Goal: Transaction & Acquisition: Purchase product/service

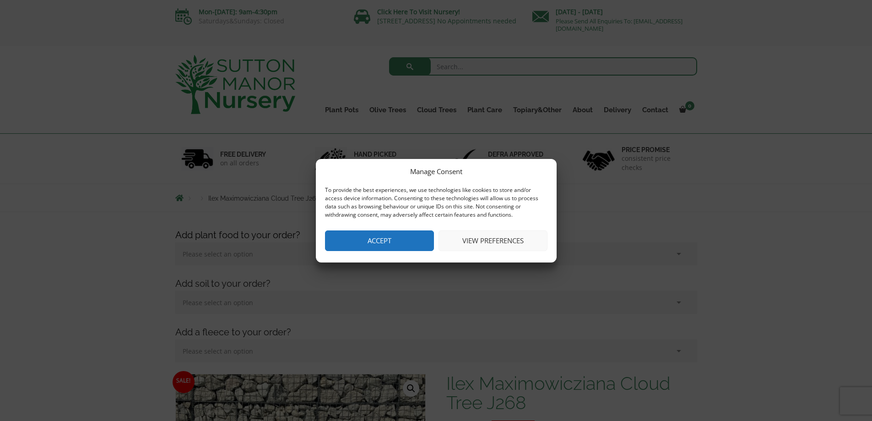
click at [487, 237] on button "View preferences" at bounding box center [493, 240] width 109 height 21
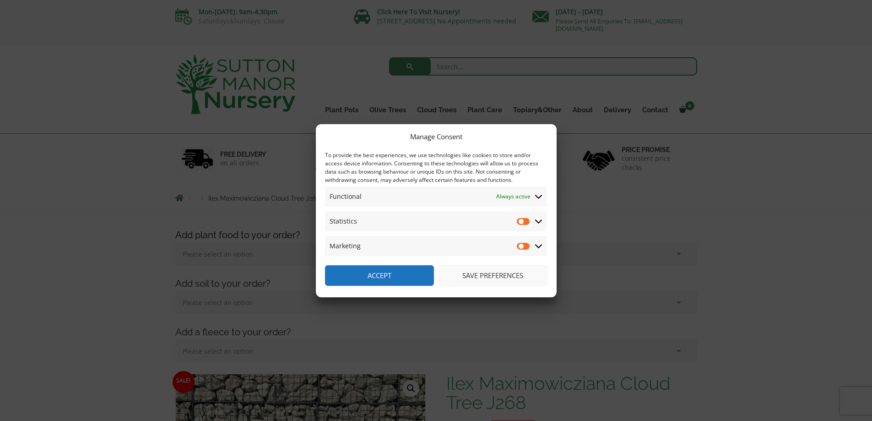
click at [497, 275] on button "Save preferences" at bounding box center [493, 275] width 109 height 21
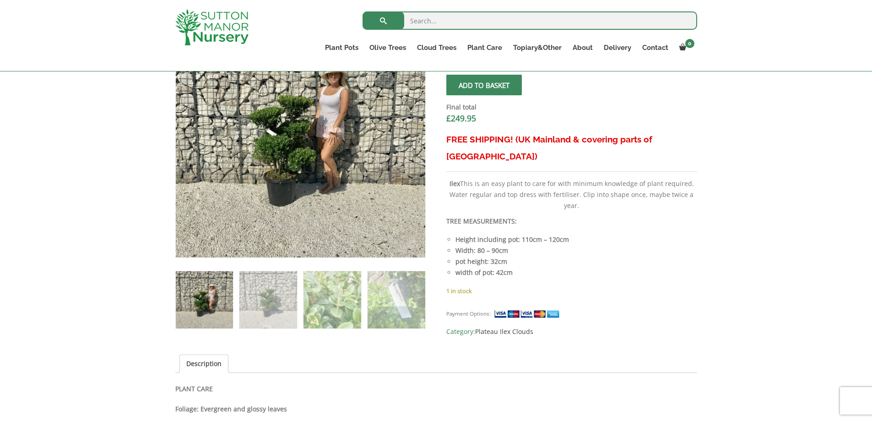
scroll to position [320, 0]
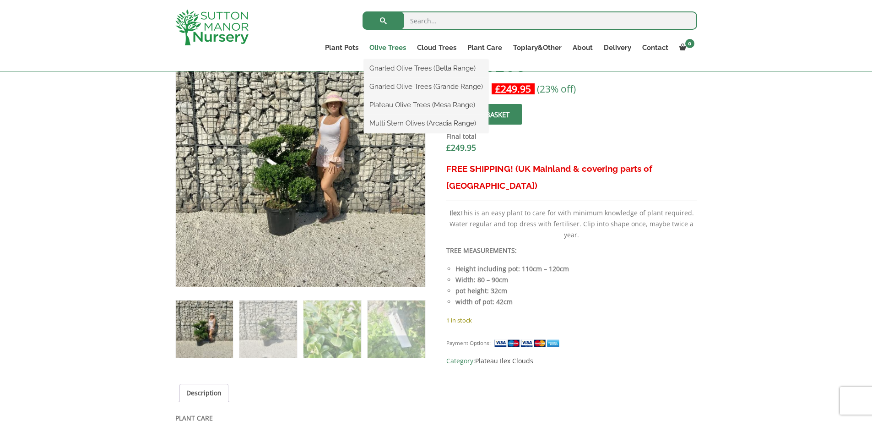
click at [389, 49] on link "Olive Trees" at bounding box center [388, 47] width 48 height 13
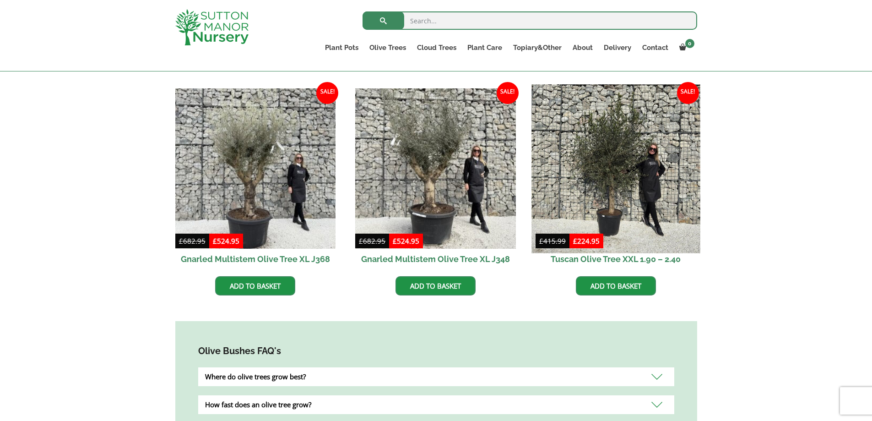
scroll to position [595, 0]
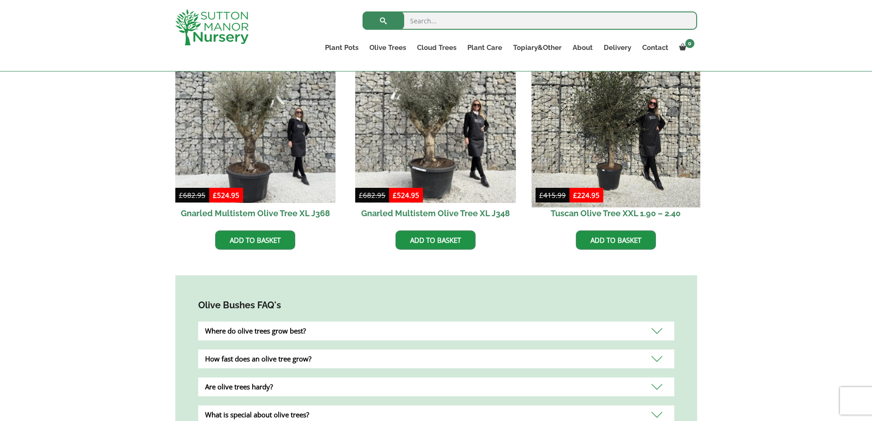
click at [619, 174] on img at bounding box center [615, 122] width 168 height 168
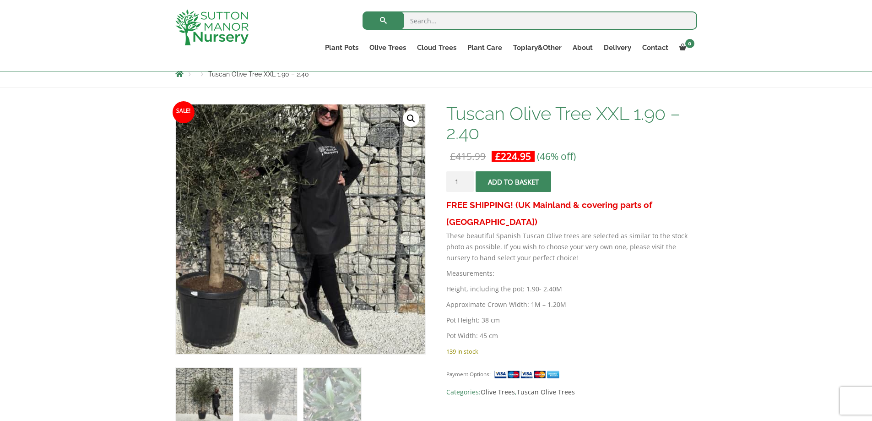
scroll to position [92, 0]
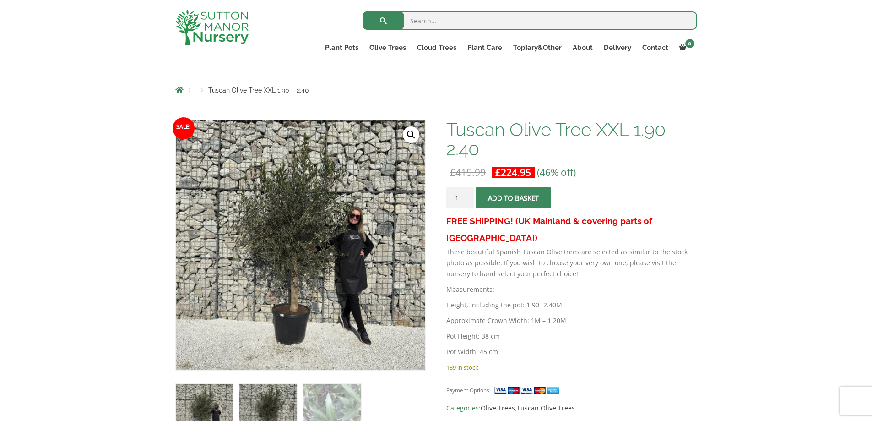
click at [272, 403] on img at bounding box center [267, 412] width 57 height 57
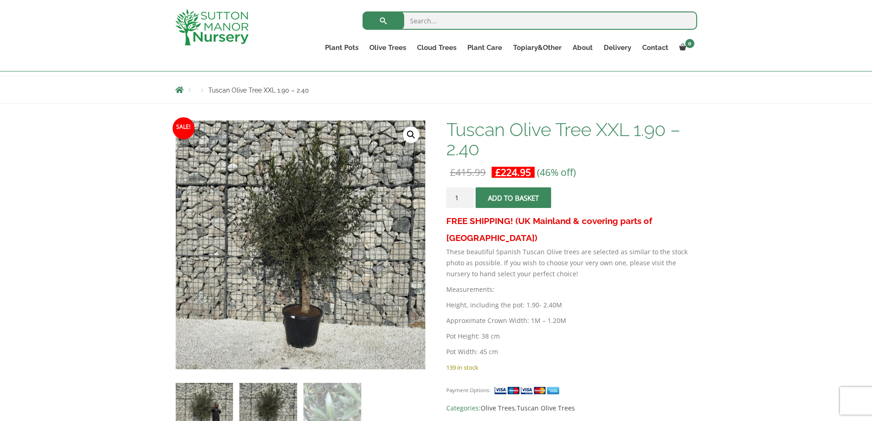
click at [201, 413] on img at bounding box center [204, 411] width 57 height 57
